Goal: Find specific fact: Find specific fact

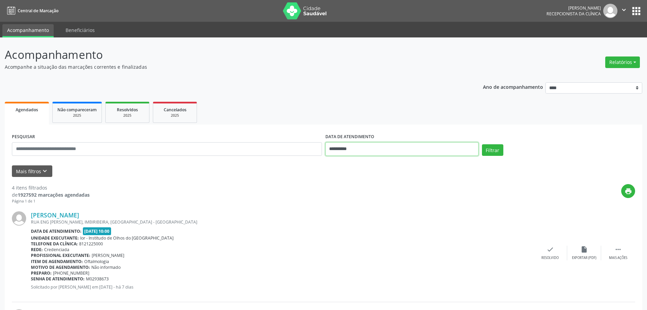
click at [335, 151] on input "**********" at bounding box center [402, 149] width 153 height 14
click at [332, 161] on span at bounding box center [332, 162] width 12 height 12
select select "*"
click at [338, 150] on input "**********" at bounding box center [402, 149] width 153 height 14
click at [376, 227] on span "24" at bounding box center [377, 225] width 13 height 13
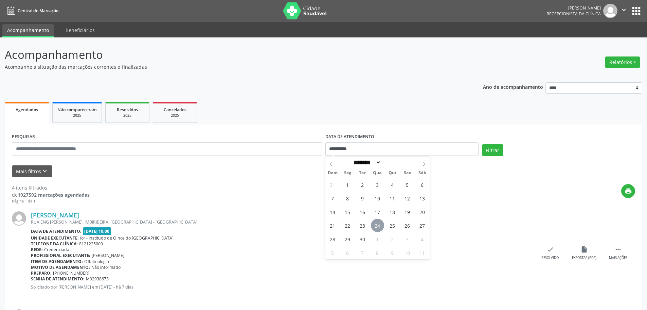
type input "**********"
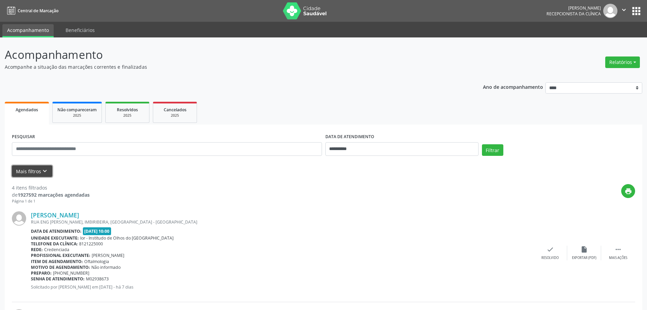
click at [23, 171] on button "Mais filtros keyboard_arrow_down" at bounding box center [32, 171] width 40 height 12
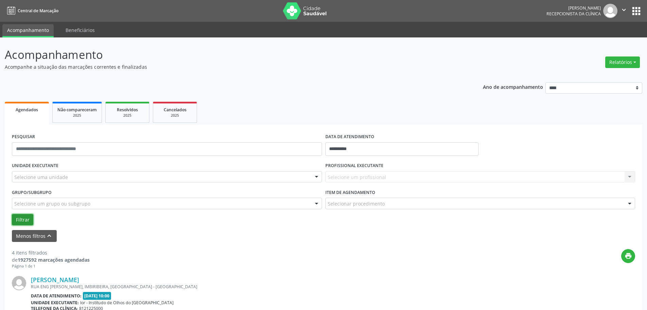
click at [18, 219] on button "Filtrar" at bounding box center [22, 220] width 21 height 12
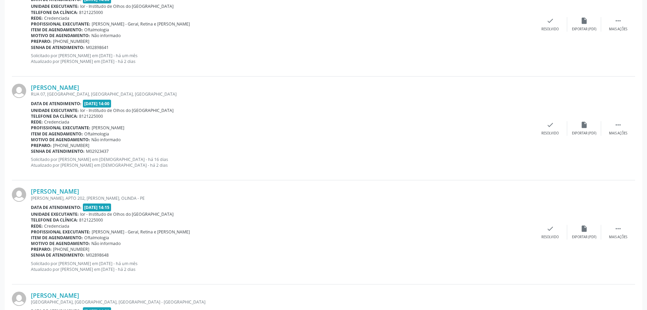
scroll to position [612, 0]
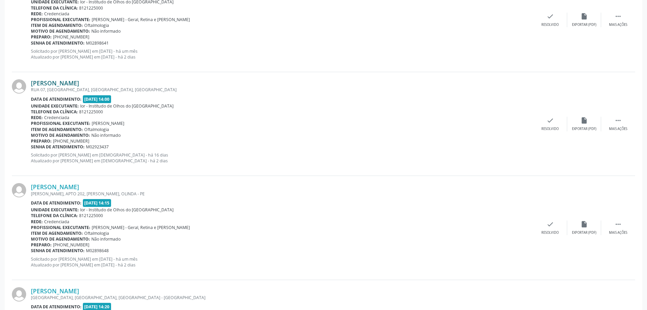
click at [57, 84] on link "[PERSON_NAME]" at bounding box center [55, 82] width 48 height 7
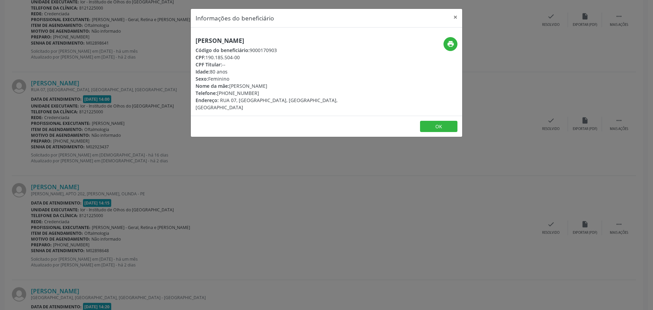
drag, startPoint x: 209, startPoint y: 56, endPoint x: 231, endPoint y: 55, distance: 22.4
click at [243, 52] on div "[PERSON_NAME] Código do beneficiário: 9000170903 CPF: 190.185.504-00 CPF Titula…" at bounding box center [280, 74] width 171 height 74
drag, startPoint x: 233, startPoint y: 67, endPoint x: 216, endPoint y: 62, distance: 17.4
click at [232, 66] on div "CPF Titular: --" at bounding box center [280, 64] width 171 height 7
drag, startPoint x: 209, startPoint y: 55, endPoint x: 246, endPoint y: 52, distance: 37.9
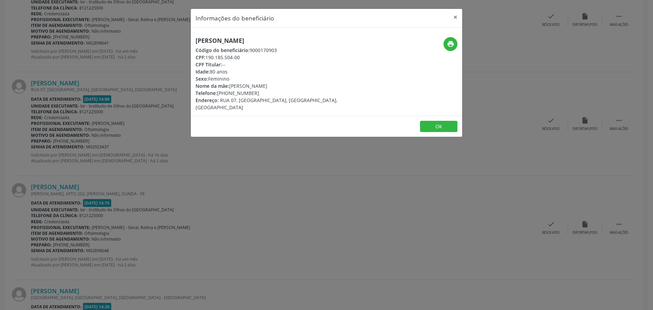
click at [250, 54] on div "CPF: 190.185.504-00" at bounding box center [280, 57] width 171 height 7
copy div "190.185.504-00"
drag, startPoint x: 454, startPoint y: 16, endPoint x: 437, endPoint y: 22, distance: 18.8
click at [451, 17] on button "×" at bounding box center [455, 17] width 14 height 17
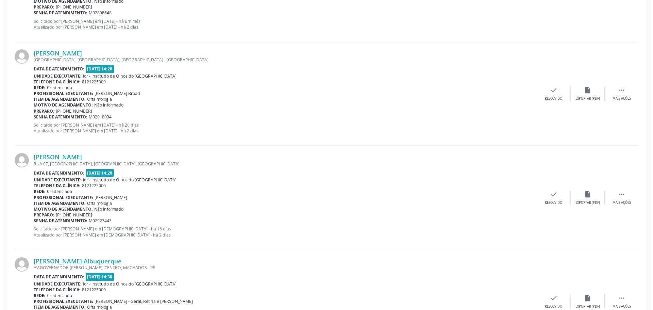
scroll to position [850, 0]
click at [54, 157] on link "[PERSON_NAME]" at bounding box center [55, 156] width 48 height 7
